Goal: Contribute content

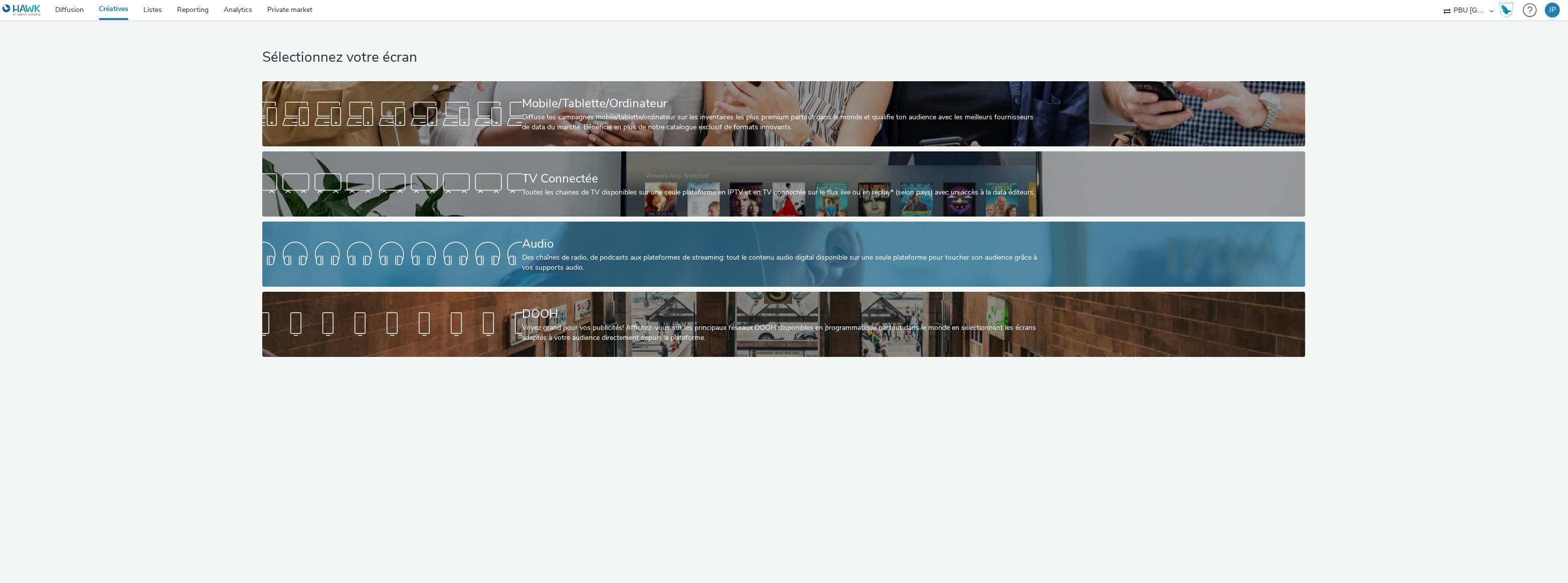
click at [422, 269] on div at bounding box center [392, 254] width 260 height 32
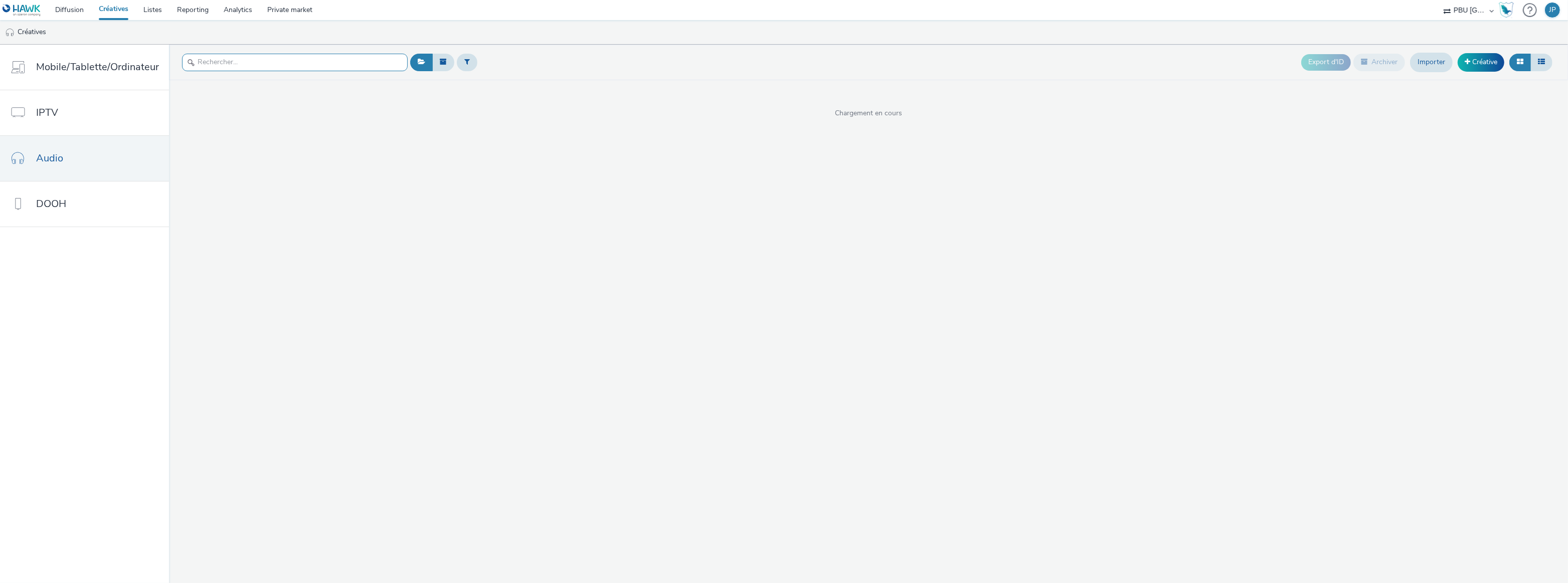
click at [264, 62] on input "text" at bounding box center [295, 62] width 226 height 18
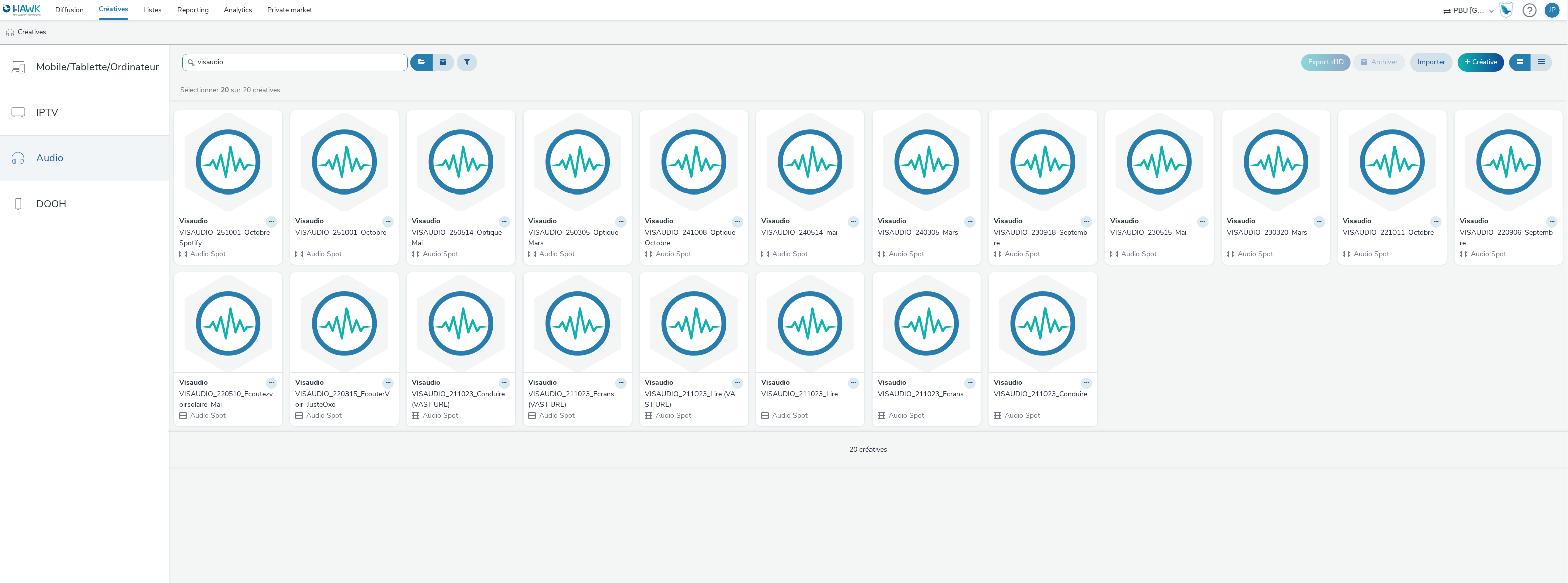
type input "visaudio"
click at [1475, 63] on link "Créative" at bounding box center [1481, 62] width 47 height 18
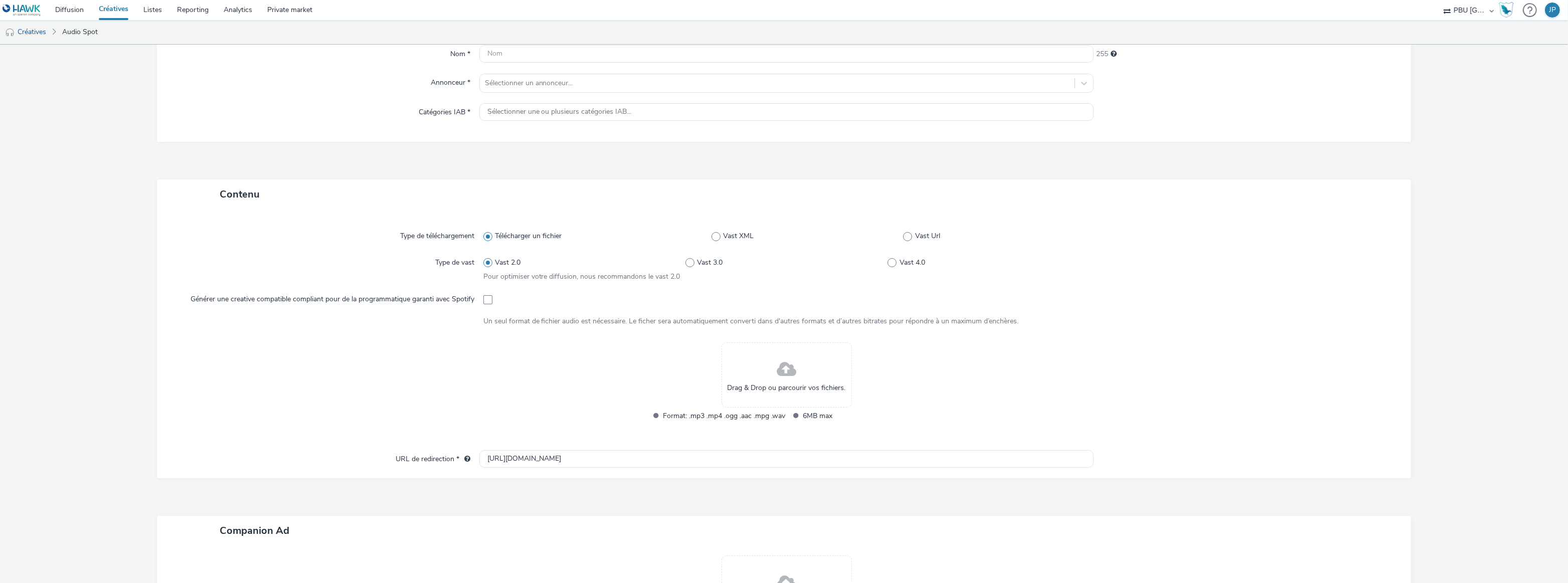
scroll to position [136, 0]
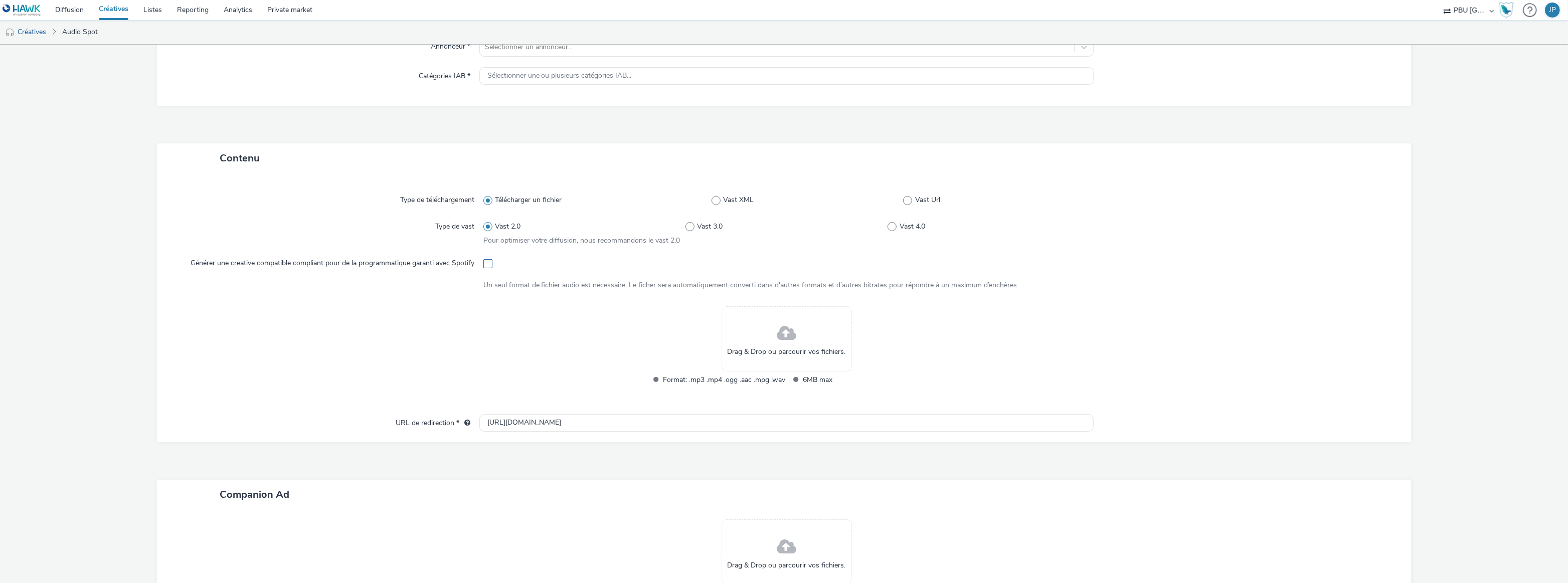
click at [485, 261] on span at bounding box center [488, 264] width 9 height 9
drag, startPoint x: 213, startPoint y: 260, endPoint x: 486, endPoint y: 264, distance: 273.0
click at [486, 267] on div "Générer une creative compatible compliant pour de la programmatique garanti ave…" at bounding box center [785, 264] width 1219 height 18
click at [486, 264] on span at bounding box center [488, 264] width 9 height 9
checkbox input "false"
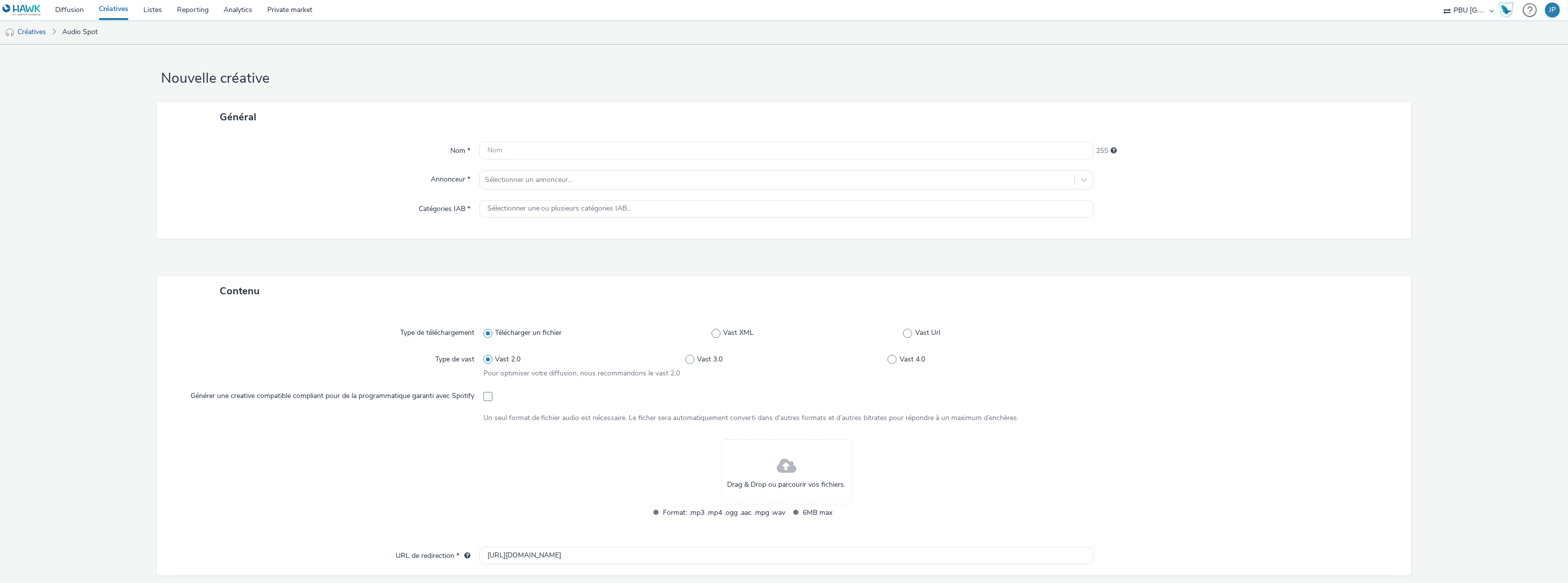
scroll to position [0, 0]
click at [38, 37] on link "Créatives" at bounding box center [26, 32] width 51 height 24
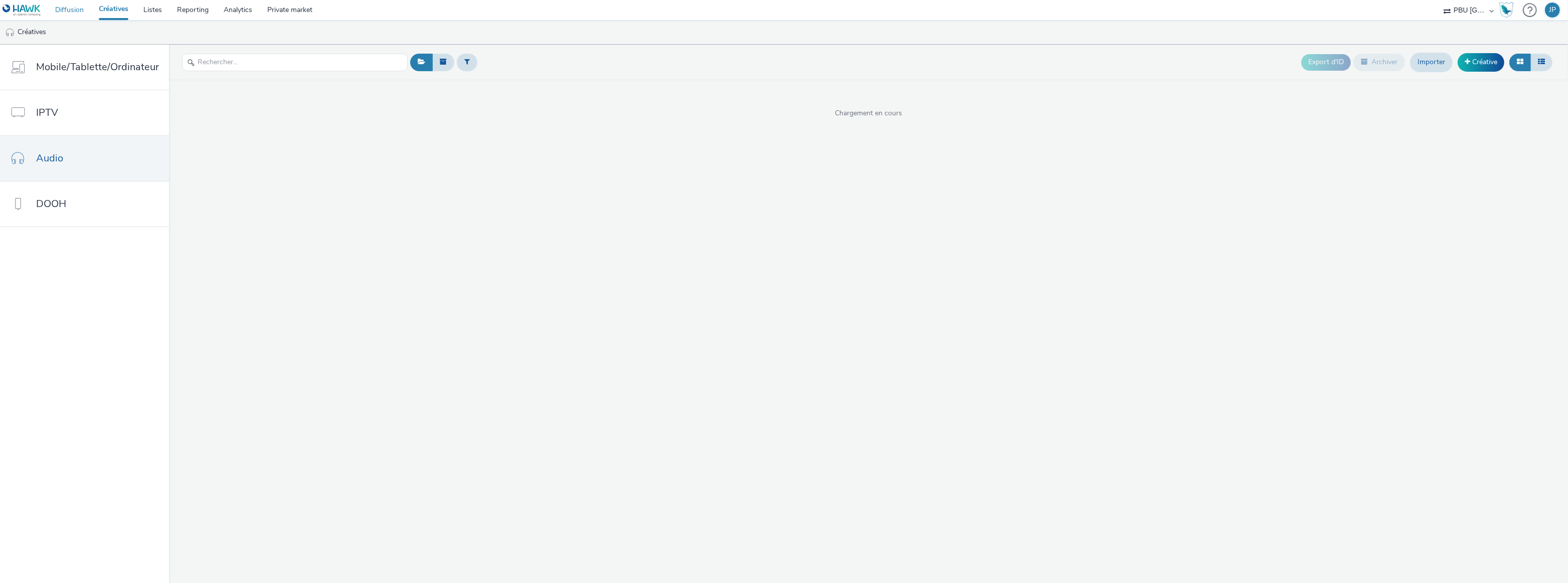
click at [68, 10] on link "Diffusion" at bounding box center [69, 10] width 44 height 20
